Goal: Information Seeking & Learning: Learn about a topic

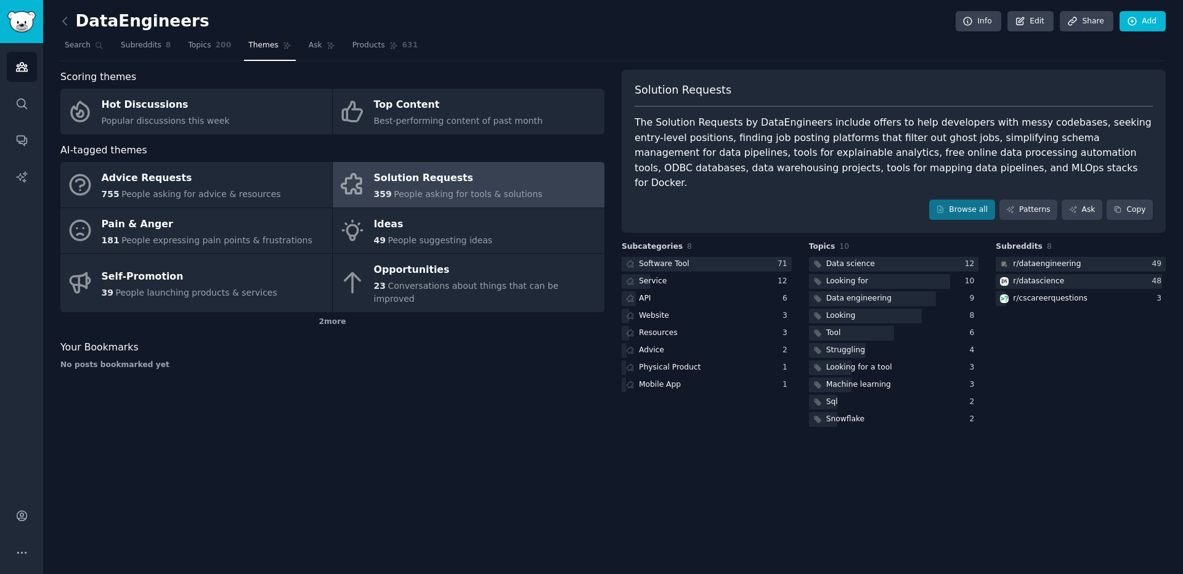
click at [291, 221] on div "Pain & Anger" at bounding box center [207, 224] width 211 height 20
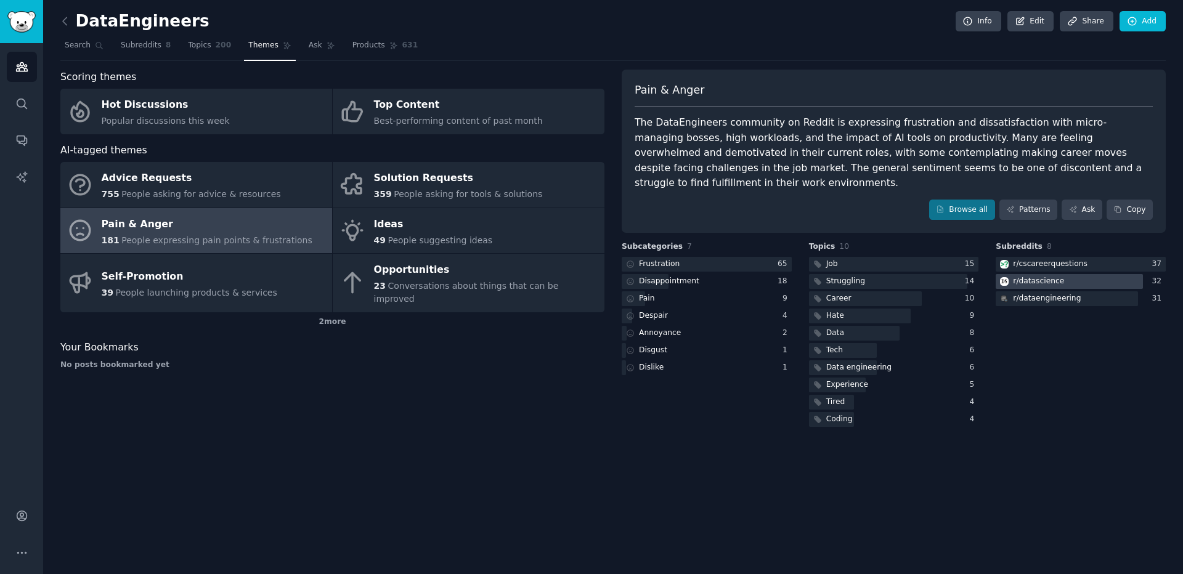
click at [1020, 276] on div "r/ datascience" at bounding box center [1038, 281] width 51 height 11
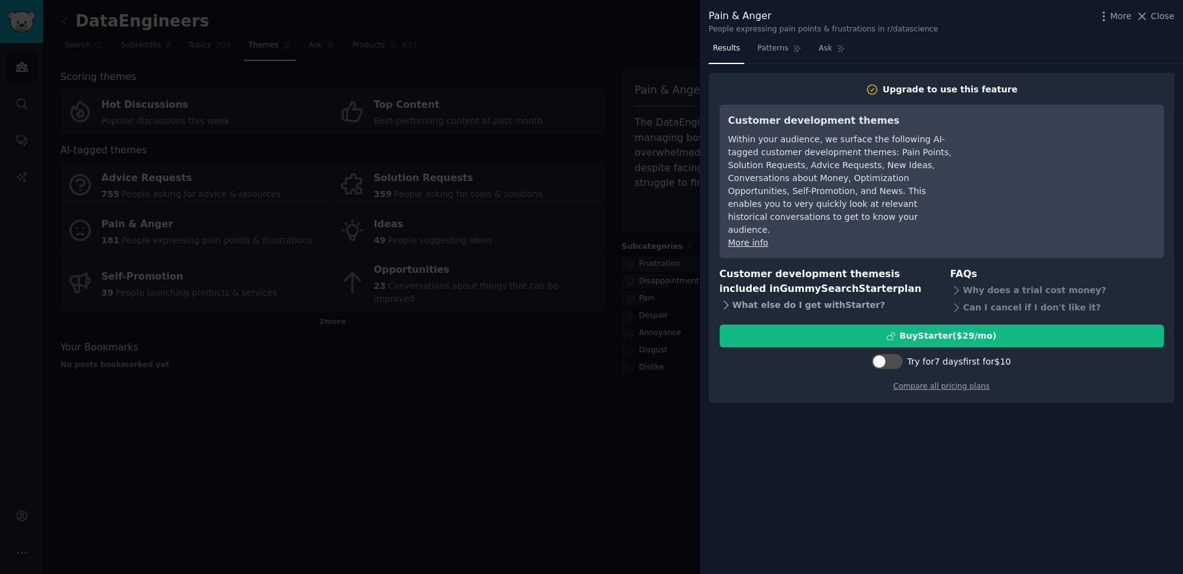
click at [809, 297] on div "What else do I get with Starter ?" at bounding box center [827, 305] width 214 height 17
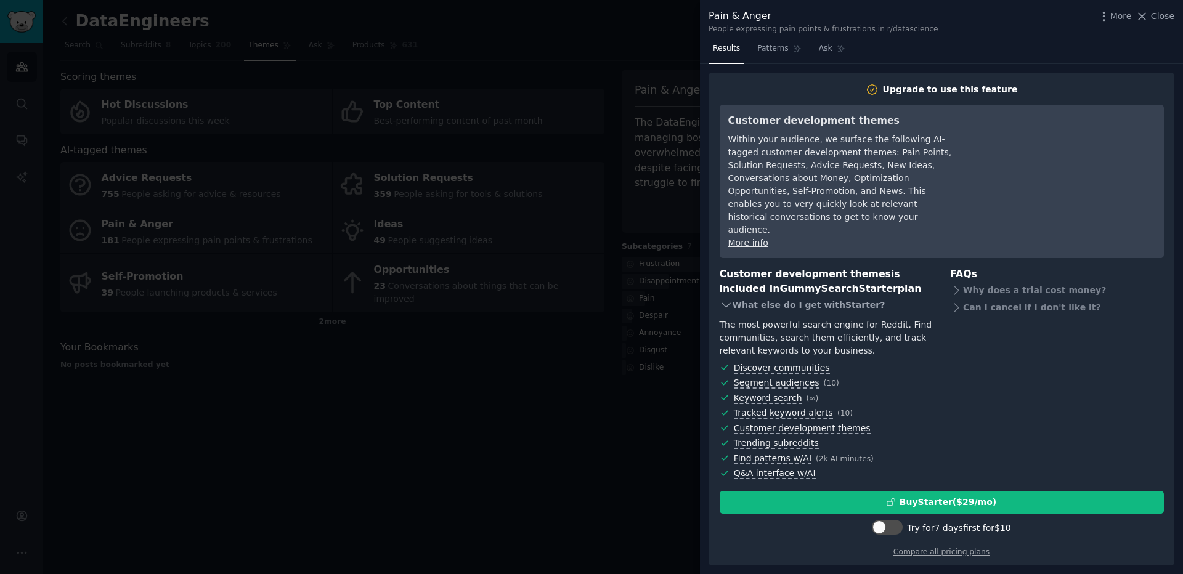
click at [809, 297] on div "What else do I get with Starter ?" at bounding box center [827, 305] width 214 height 17
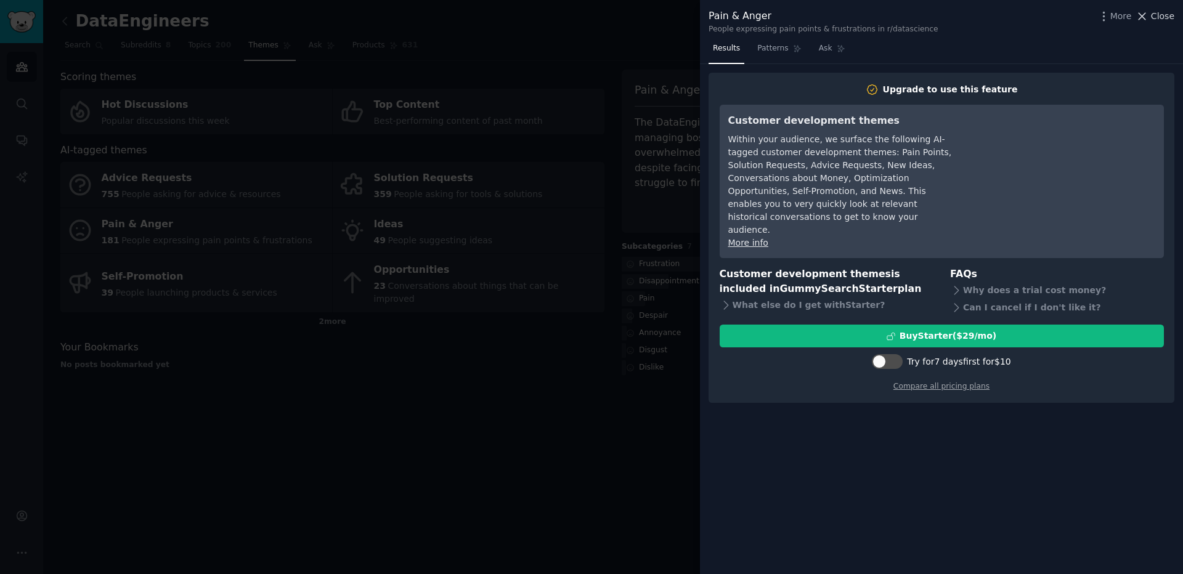
click at [1159, 11] on span "Close" at bounding box center [1162, 16] width 23 height 13
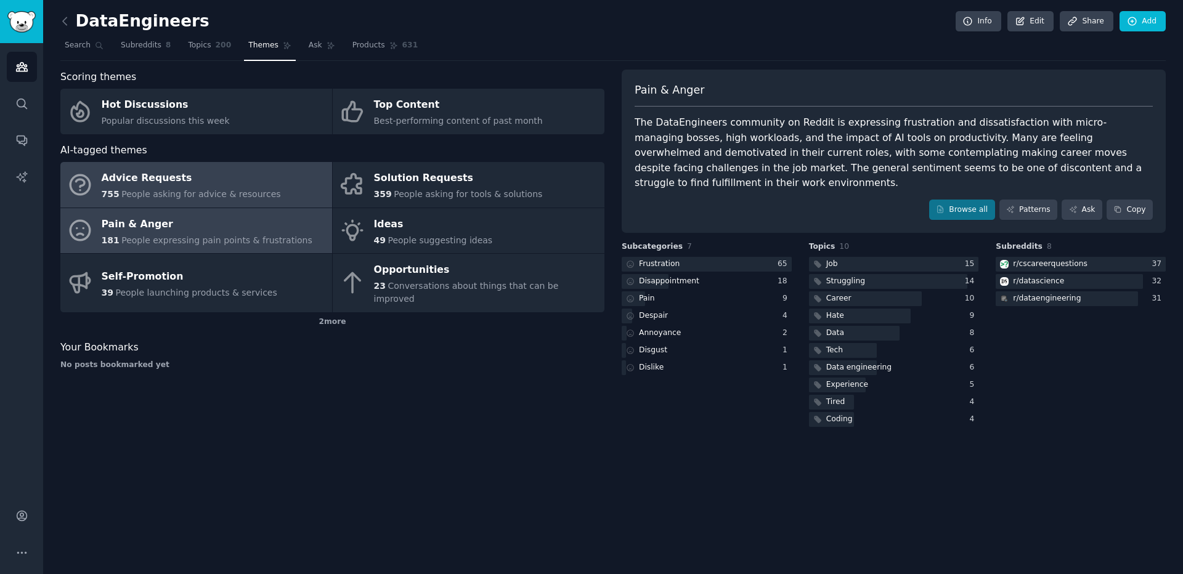
click at [229, 201] on link "Advice Requests 755 People asking for advice & resources" at bounding box center [196, 185] width 272 height 46
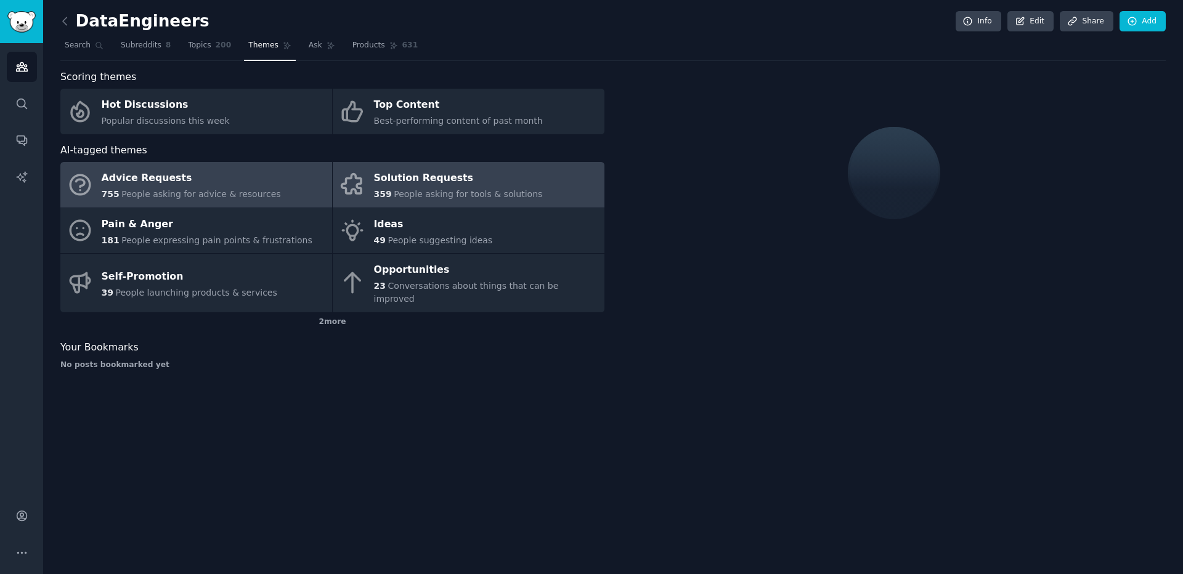
click at [370, 171] on link "Solution Requests 359 People asking for tools & solutions" at bounding box center [469, 185] width 272 height 46
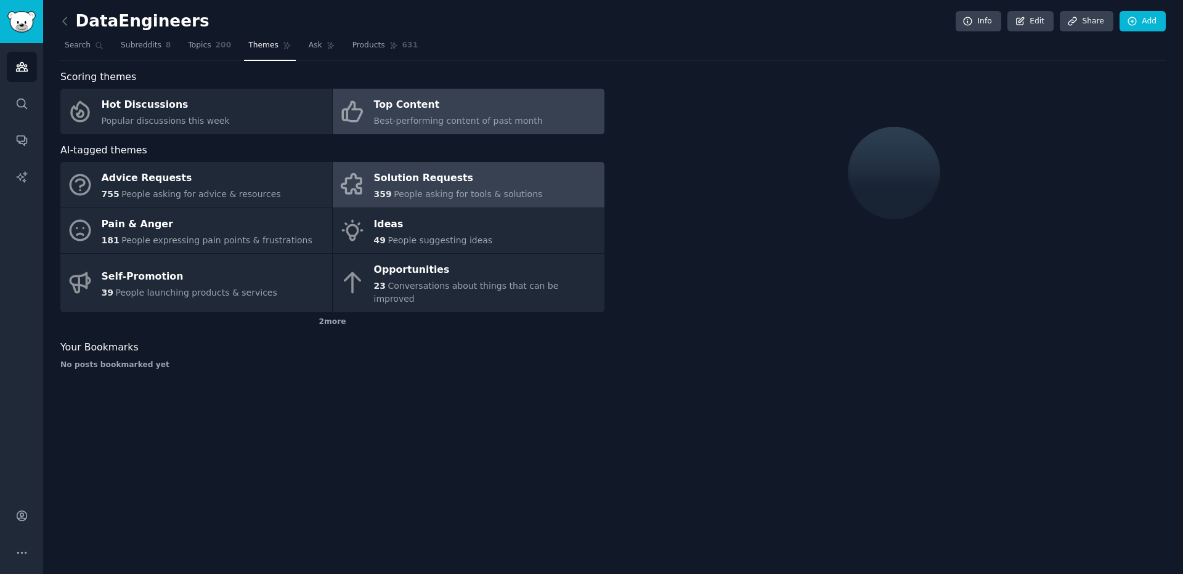
click at [434, 110] on div "Top Content" at bounding box center [458, 106] width 169 height 20
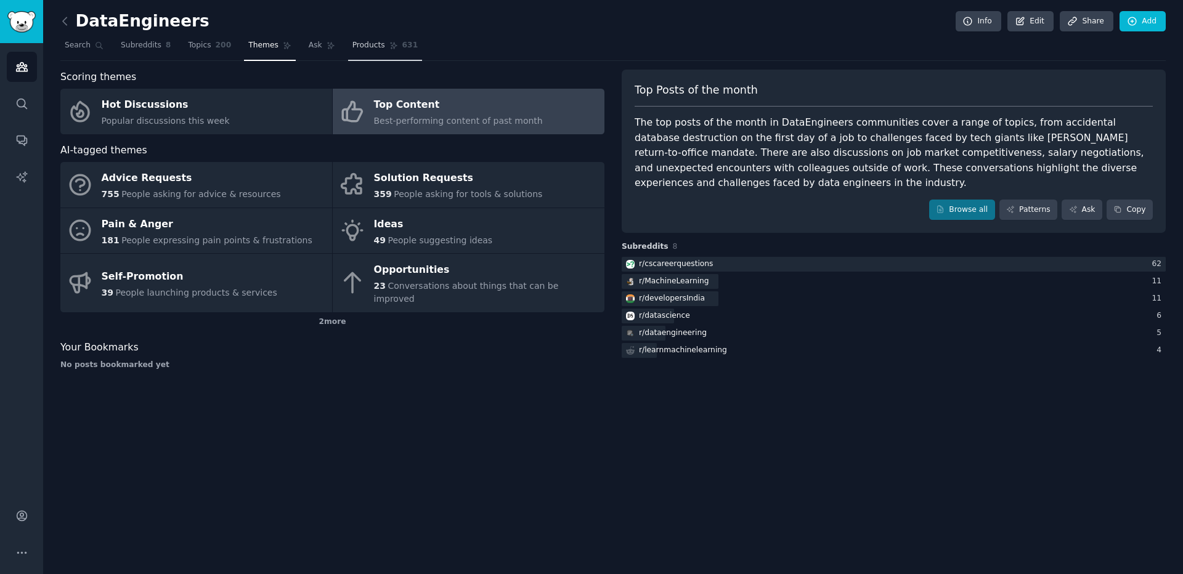
click at [389, 48] on icon at bounding box center [393, 45] width 9 height 9
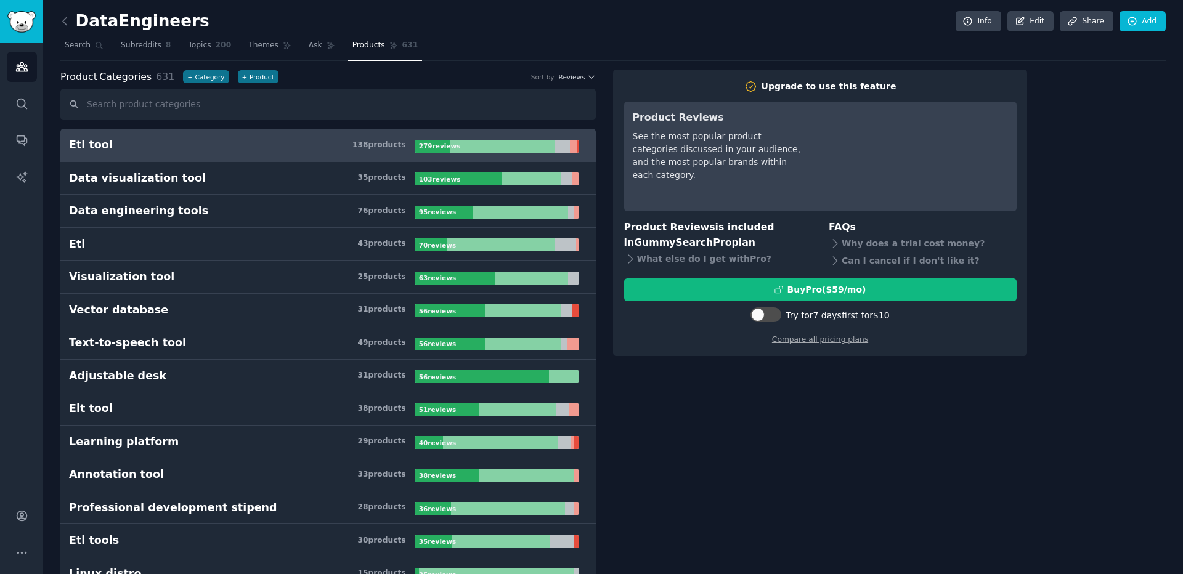
click at [285, 158] on link "Etl tool 138 product s 279 review s" at bounding box center [327, 145] width 535 height 33
click at [150, 49] on span "Subreddits" at bounding box center [141, 45] width 41 height 11
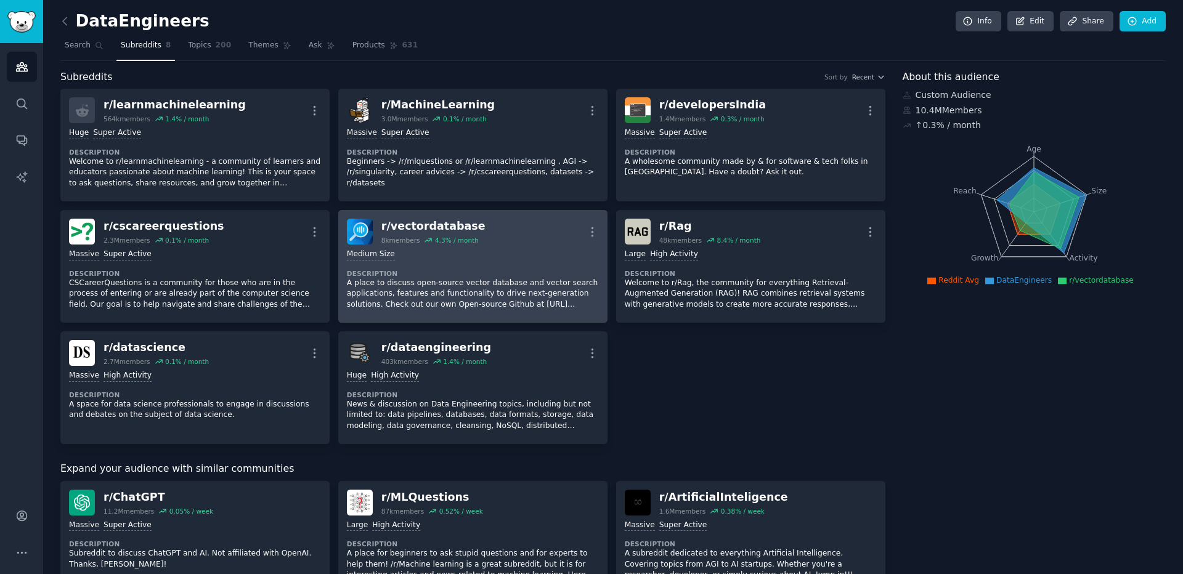
click at [440, 238] on div "4.3 % / month" at bounding box center [457, 240] width 44 height 9
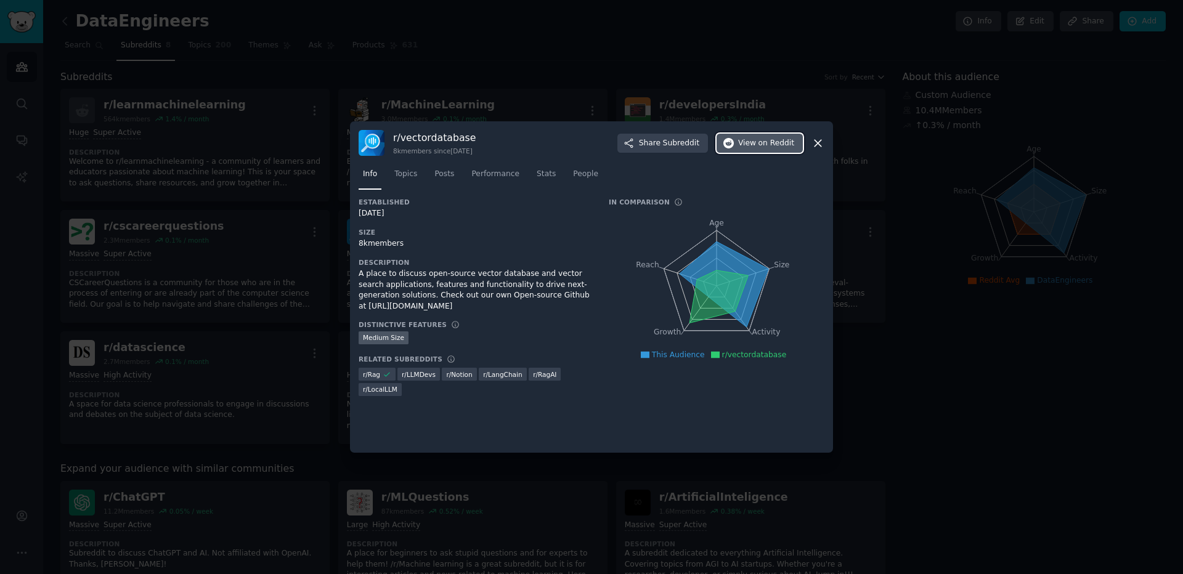
click at [742, 147] on span "View on Reddit" at bounding box center [766, 143] width 56 height 11
